Goal: Task Accomplishment & Management: Complete application form

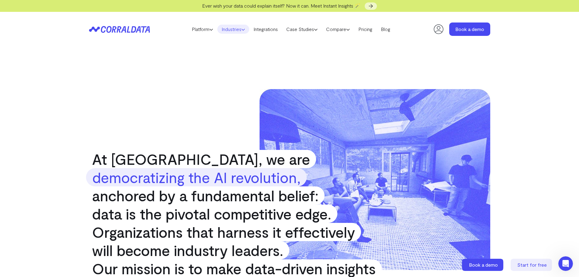
click at [235, 31] on link "Industries" at bounding box center [233, 29] width 32 height 9
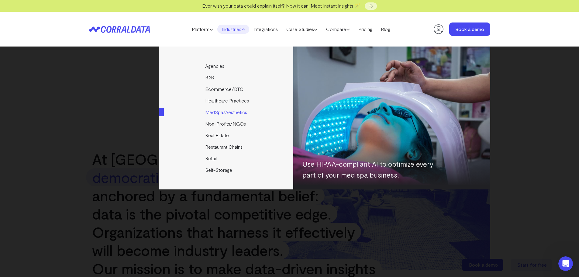
click at [232, 111] on link "MedSpa/Aesthetics" at bounding box center [226, 112] width 135 height 12
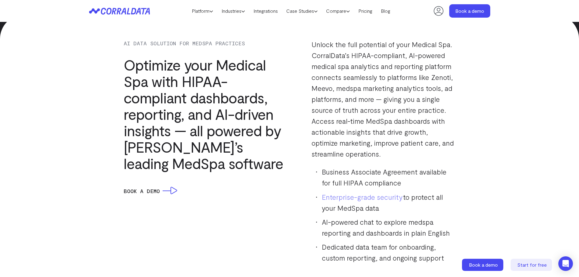
scroll to position [564, 0]
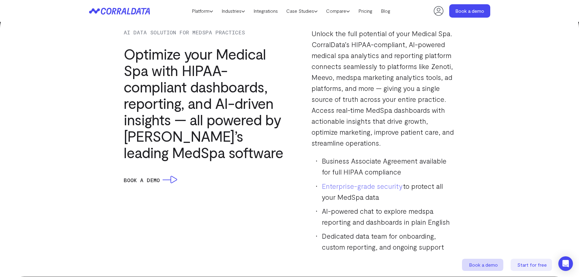
click at [484, 262] on span "Book a demo" at bounding box center [483, 265] width 29 height 6
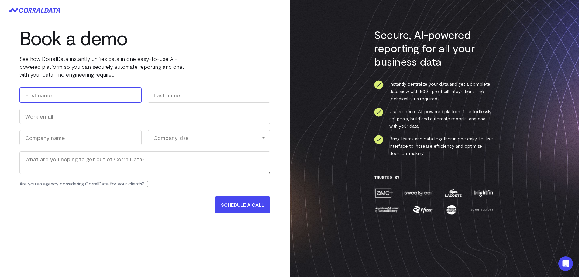
click at [76, 95] on input "First" at bounding box center [80, 94] width 122 height 15
type input "Michael"
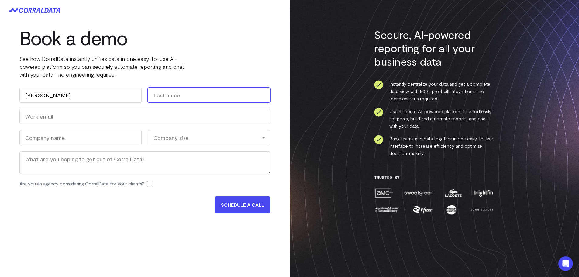
type input "Parolari"
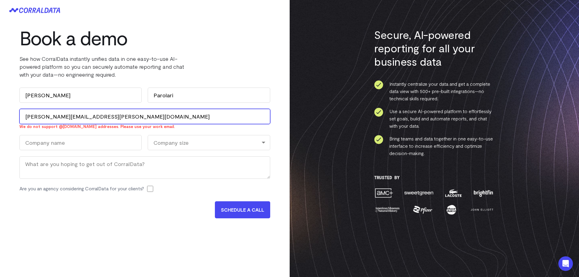
drag, startPoint x: 103, startPoint y: 118, endPoint x: 69, endPoint y: 118, distance: 33.7
click at [69, 118] on input "michael.parolari@utexas.edu" at bounding box center [144, 116] width 251 height 15
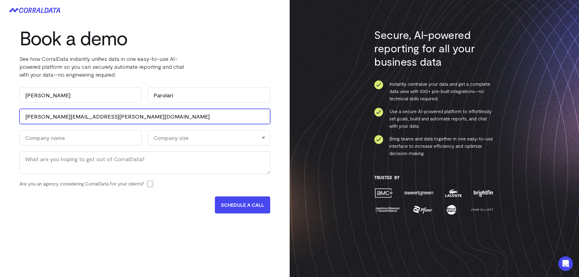
type input "michael.parolari@wellabsplus.com"
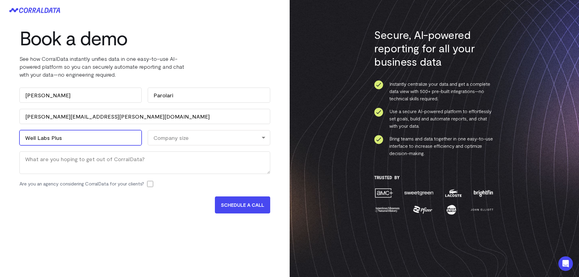
type input "Well Labs Plus"
click at [201, 143] on div "Company size" at bounding box center [209, 137] width 122 height 15
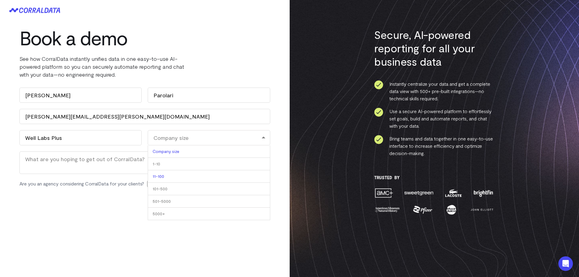
click at [176, 175] on li "11-100" at bounding box center [209, 176] width 122 height 12
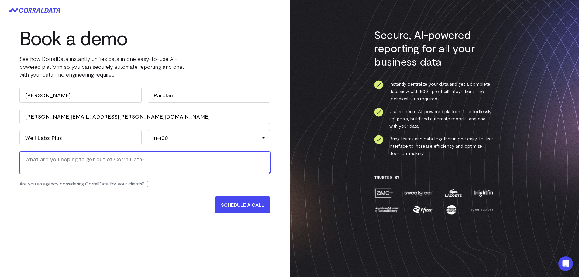
click at [120, 168] on textarea "Message" at bounding box center [144, 162] width 251 height 22
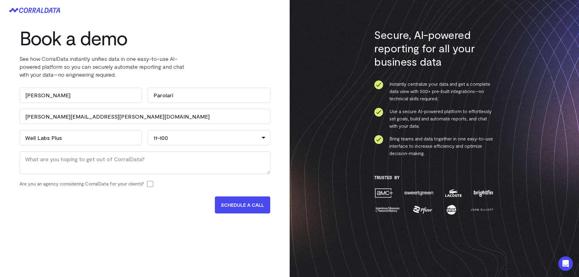
click at [185, 139] on div "11-100" at bounding box center [209, 137] width 122 height 15
click at [175, 189] on li "101-500" at bounding box center [209, 189] width 122 height 12
select select "101-500"
click at [179, 139] on div "101-500" at bounding box center [209, 137] width 122 height 15
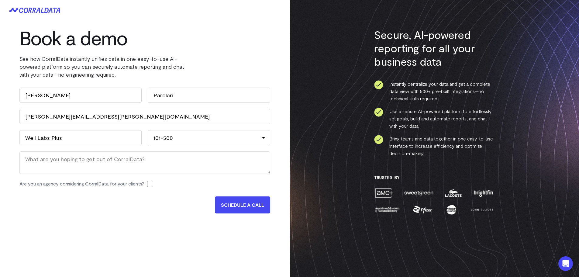
click at [179, 139] on div "101-500" at bounding box center [209, 137] width 122 height 15
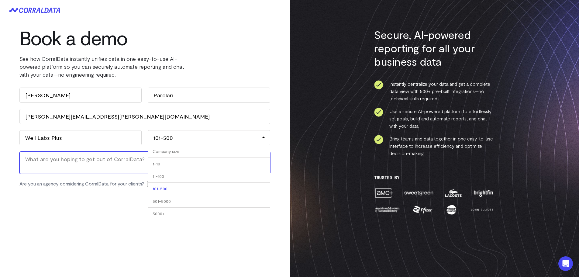
click at [99, 163] on textarea "Message" at bounding box center [144, 162] width 251 height 22
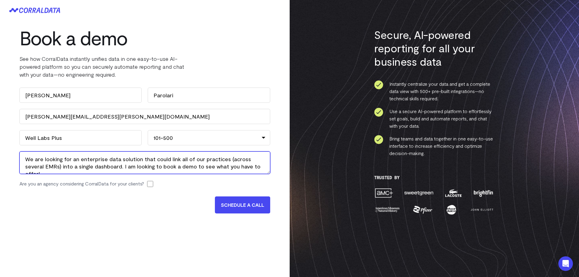
type textarea "We are looking for an enterprise data solution that could link all of our pract…"
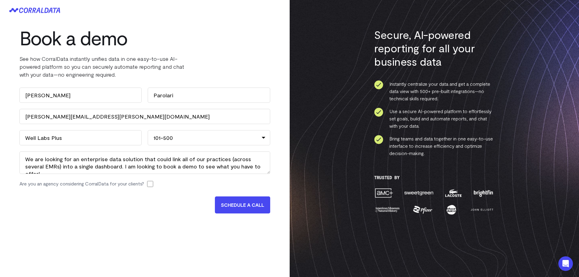
click at [242, 204] on input "SCHEDULE A CALL" at bounding box center [242, 204] width 55 height 17
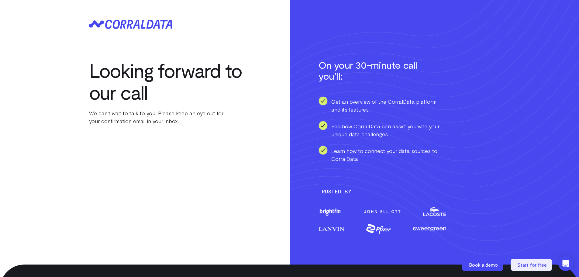
click at [127, 28] on icon at bounding box center [125, 24] width 40 height 9
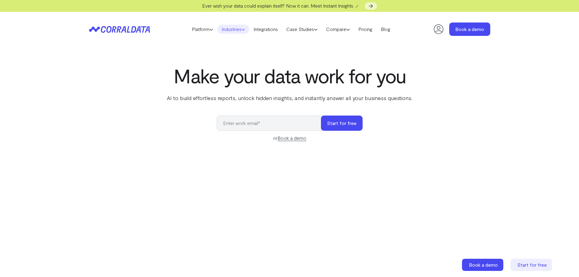
click at [235, 30] on link "Industries" at bounding box center [233, 29] width 32 height 9
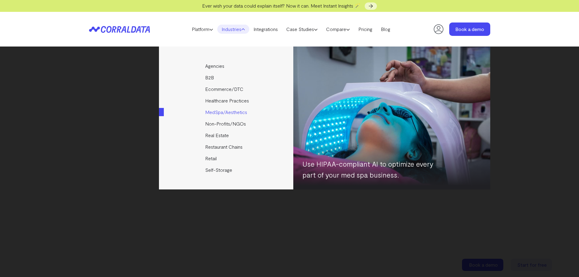
click at [217, 111] on link "MedSpa/Aesthetics" at bounding box center [226, 112] width 135 height 12
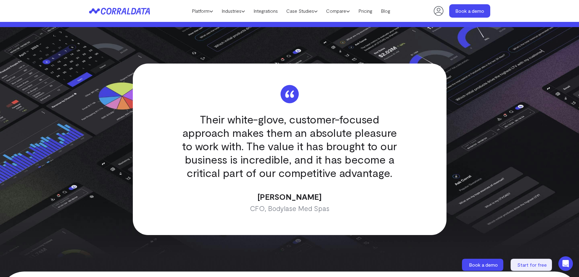
scroll to position [1840, 0]
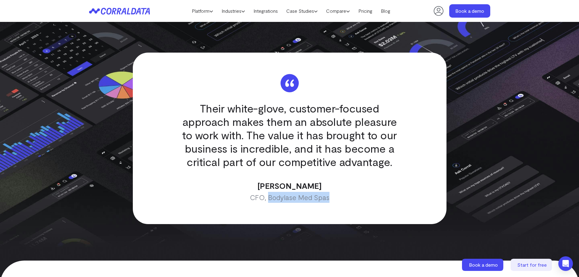
drag, startPoint x: 269, startPoint y: 188, endPoint x: 329, endPoint y: 193, distance: 59.8
click at [329, 193] on p "CFO, Bodylase Med Spas" at bounding box center [289, 197] width 227 height 11
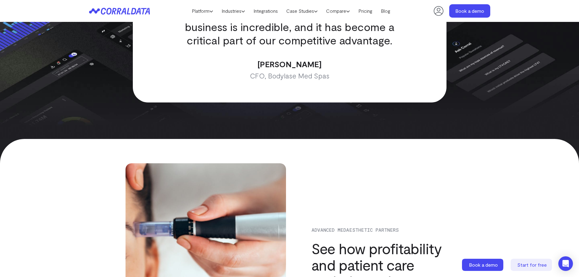
click at [366, 168] on div "Advanced Medaesthetic Partners See how profitability and patient care scaled to…" at bounding box center [298, 270] width 346 height 214
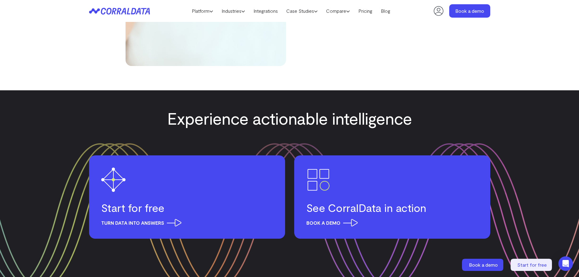
scroll to position [2326, 0]
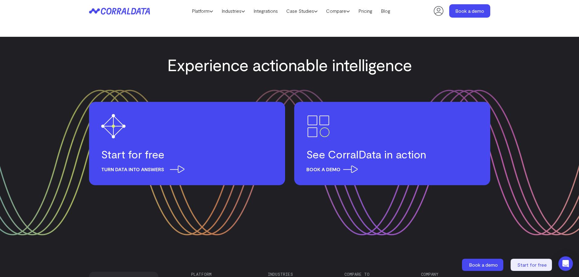
drag, startPoint x: 176, startPoint y: 165, endPoint x: 182, endPoint y: 163, distance: 7.1
click at [153, 157] on link "Start for free Turn data into answers" at bounding box center [187, 143] width 196 height 83
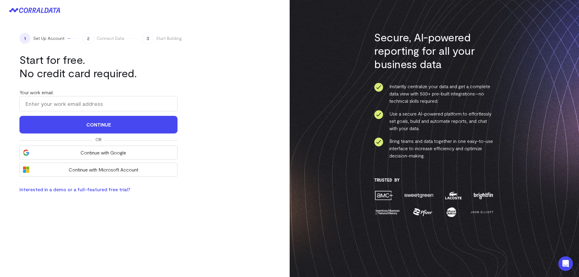
click at [43, 11] on icon at bounding box center [34, 10] width 51 height 5
click at [75, 105] on input "Your work email:" at bounding box center [98, 103] width 158 height 15
type input "michael.parolari@wellabsplus.com"
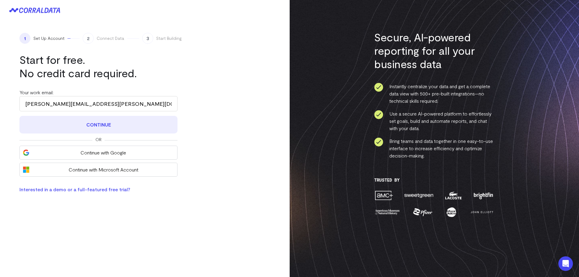
click at [91, 127] on button "Continue" at bounding box center [98, 125] width 158 height 18
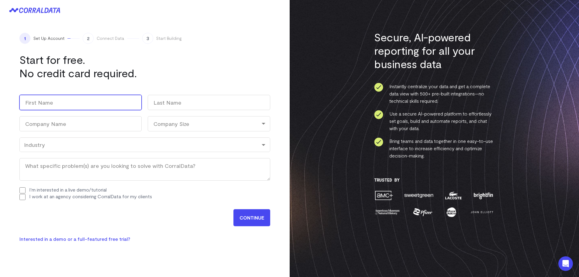
click at [117, 104] on input "First" at bounding box center [80, 102] width 122 height 15
type input "Michael"
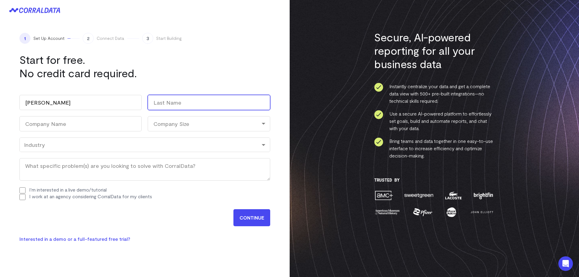
type input "Parolari"
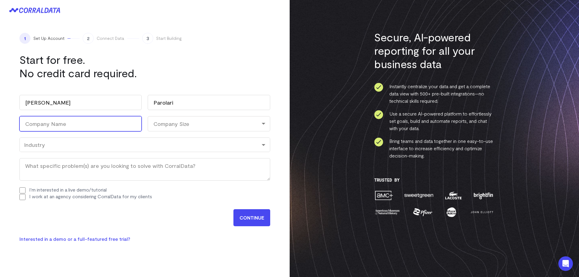
click at [113, 119] on input "Company Name (Required)" at bounding box center [80, 123] width 122 height 15
type input "Well Labs Plus"
click at [191, 125] on div "Company Size" at bounding box center [209, 123] width 122 height 15
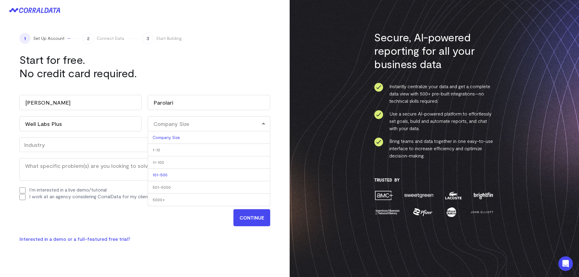
click at [168, 170] on li "101-500" at bounding box center [209, 175] width 122 height 12
select select "101-500"
click at [82, 145] on div "Industry" at bounding box center [144, 144] width 241 height 7
click at [244, 211] on input "CONTINUE" at bounding box center [251, 217] width 37 height 17
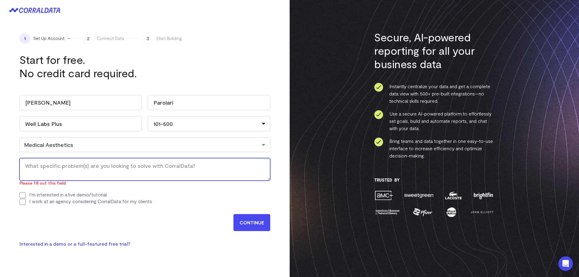
click at [89, 167] on textarea "What specific problem(s) are you looking to solve with CorralData? (Required)" at bounding box center [144, 169] width 251 height 22
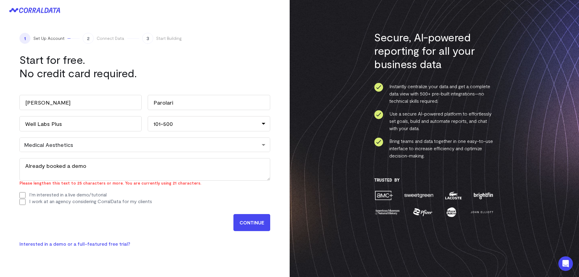
click at [264, 223] on input "CONTINUE" at bounding box center [251, 222] width 37 height 17
click at [245, 231] on input "CONTINUE" at bounding box center [251, 222] width 37 height 17
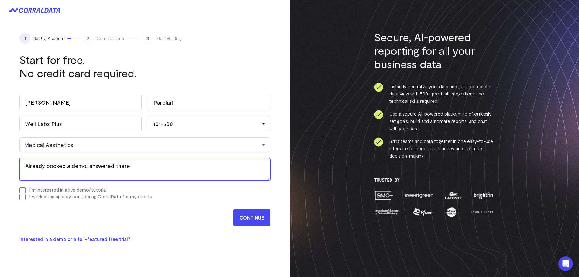
type textarea "Already booked a demo, answered there"
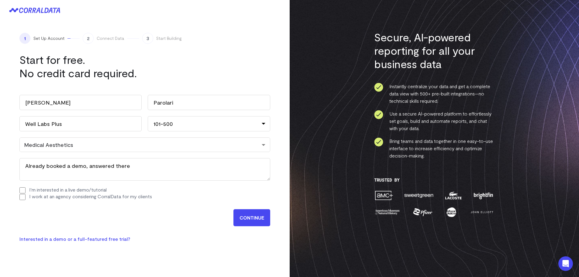
click at [247, 218] on input "CONTINUE" at bounding box center [251, 217] width 37 height 17
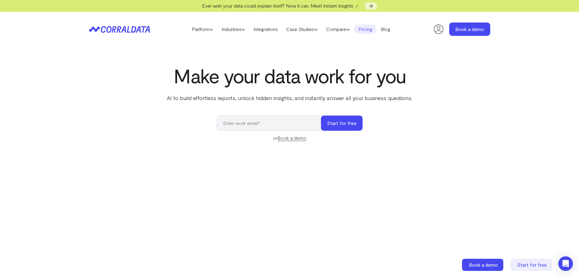
click at [367, 26] on link "Pricing" at bounding box center [365, 29] width 22 height 9
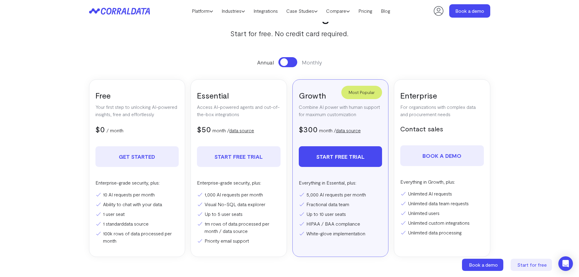
scroll to position [78, 0]
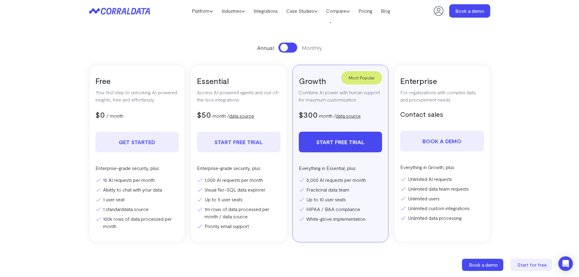
click at [294, 50] on button at bounding box center [287, 48] width 19 height 10
click at [294, 50] on span at bounding box center [292, 48] width 8 height 8
click at [294, 50] on button at bounding box center [287, 48] width 19 height 10
click at [294, 50] on span at bounding box center [292, 48] width 8 height 8
